Goal: Task Accomplishment & Management: Manage account settings

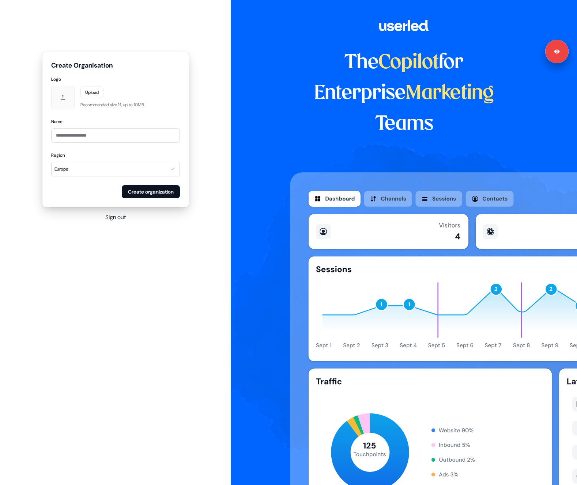
click at [109, 214] on button "Sign out" at bounding box center [115, 217] width 20 height 9
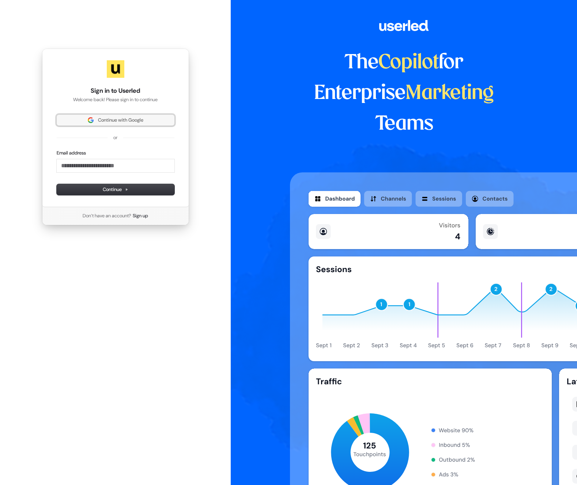
click at [109, 123] on span "Continue with Google" at bounding box center [120, 120] width 45 height 7
